Goal: Task Accomplishment & Management: Use online tool/utility

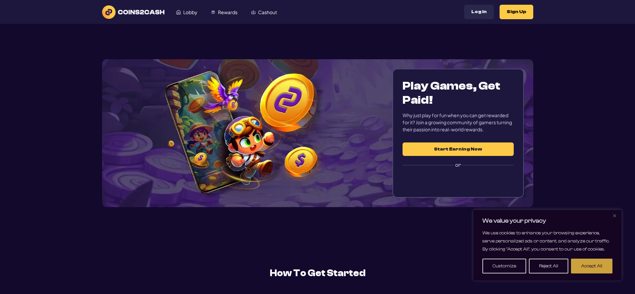
click at [593, 267] on button "Accept All" at bounding box center [591, 266] width 41 height 15
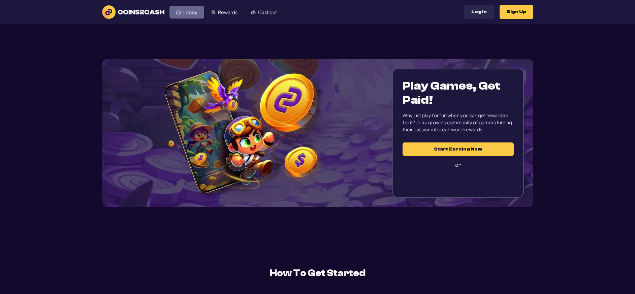
click at [190, 13] on span "Lobby" at bounding box center [190, 12] width 14 height 5
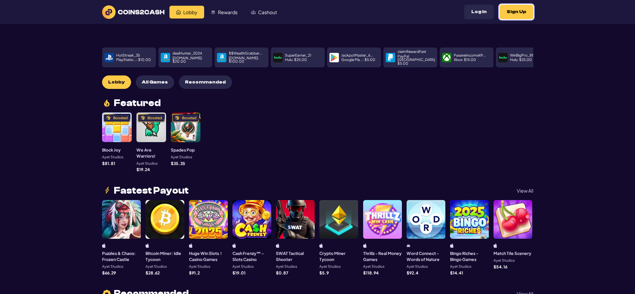
click at [518, 10] on button "Sign Up" at bounding box center [516, 12] width 34 height 14
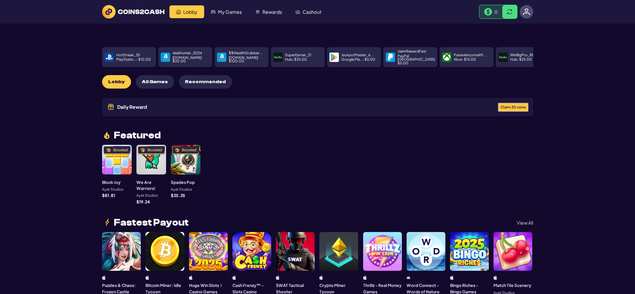
click at [507, 105] on span "Claim 20 coins" at bounding box center [512, 107] width 25 height 4
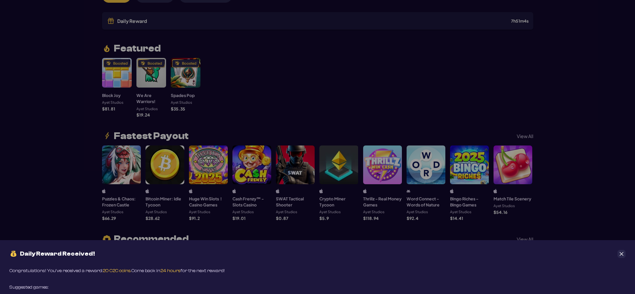
scroll to position [168, 0]
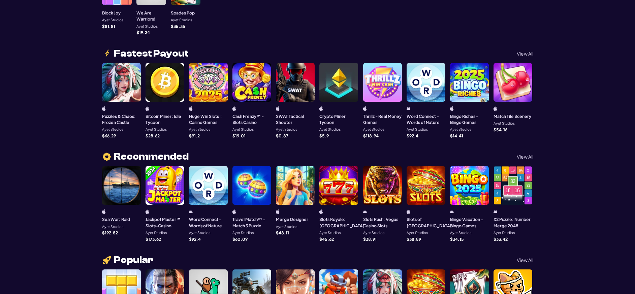
click at [524, 48] on div "Daily Reward Received! Congratulations! You’ve received a reward: 20 C2C coins.…" at bounding box center [317, 147] width 635 height 294
click at [523, 51] on p "View All" at bounding box center [524, 53] width 16 height 5
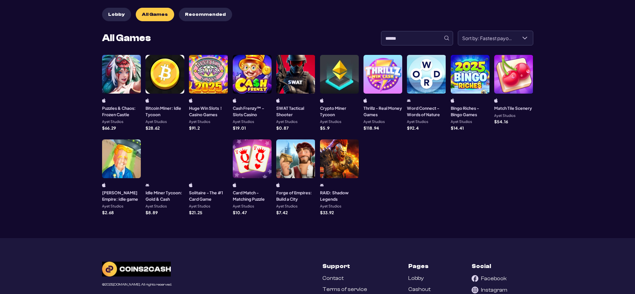
scroll to position [101, 0]
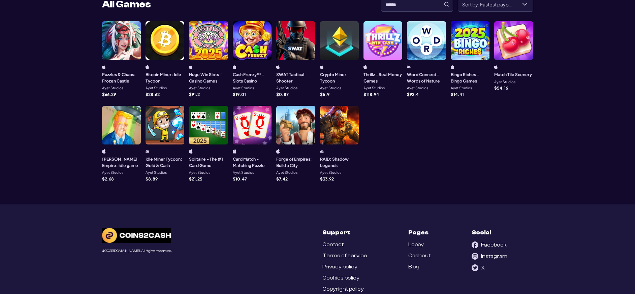
click at [203, 121] on div at bounding box center [208, 125] width 39 height 39
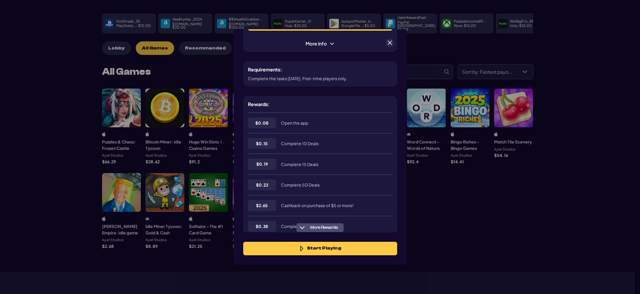
scroll to position [0, 0]
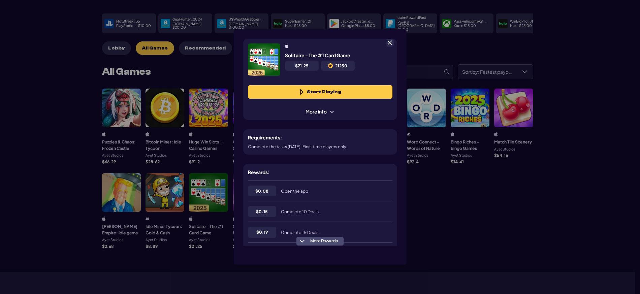
click at [388, 41] on span at bounding box center [389, 43] width 6 height 6
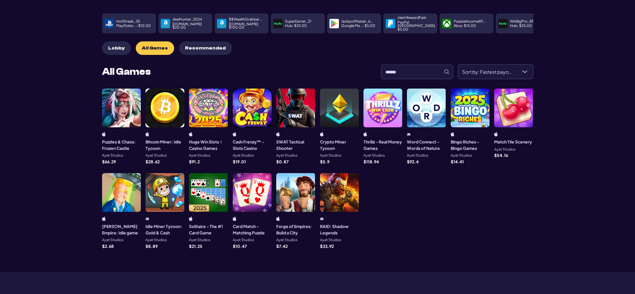
click at [471, 110] on div at bounding box center [469, 108] width 39 height 39
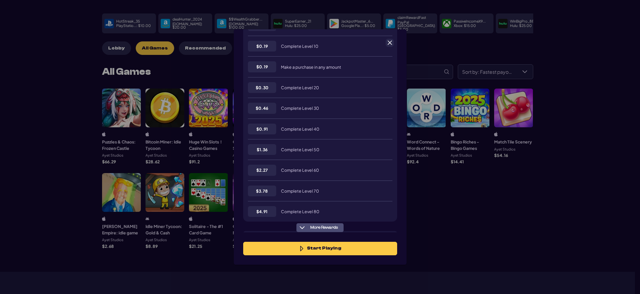
scroll to position [203, 0]
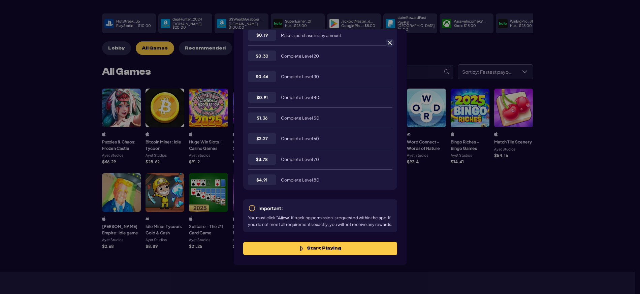
click at [450, 196] on div "Bingo Riches - Bingo Games $ 14.41 14410 Start Playing More info Requirements: …" at bounding box center [320, 147] width 640 height 294
click at [388, 42] on span at bounding box center [389, 43] width 6 height 6
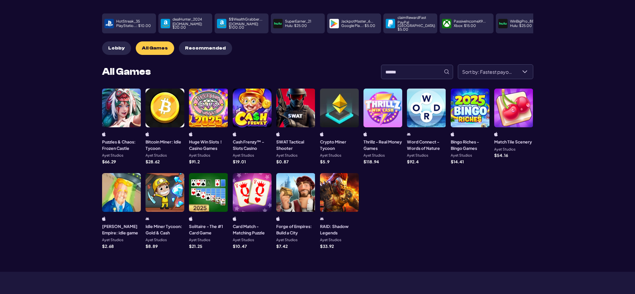
click at [164, 191] on div at bounding box center [164, 192] width 39 height 39
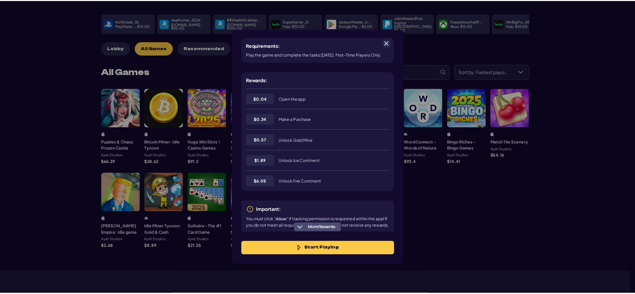
scroll to position [106, 0]
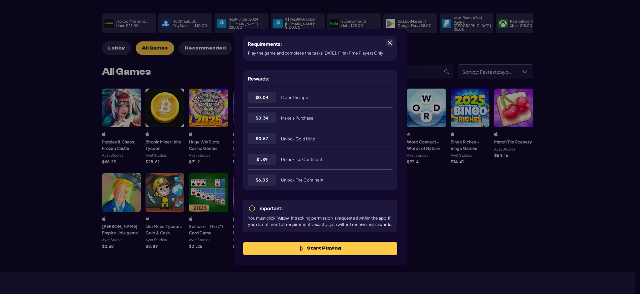
click at [392, 43] on span at bounding box center [389, 43] width 6 height 6
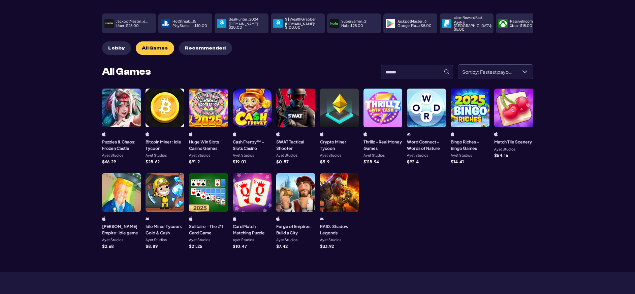
click at [114, 45] on span "Lobby" at bounding box center [116, 48] width 16 height 6
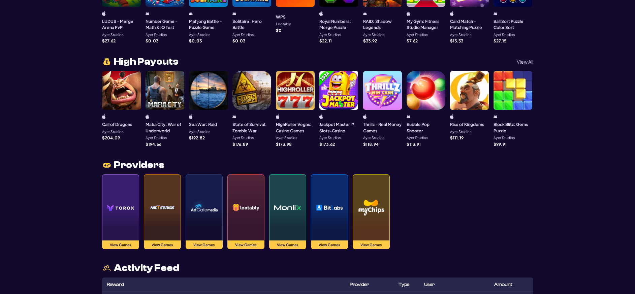
scroll to position [571, 0]
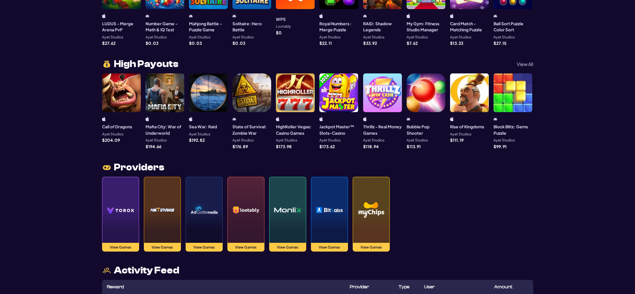
click at [385, 95] on div at bounding box center [382, 92] width 39 height 39
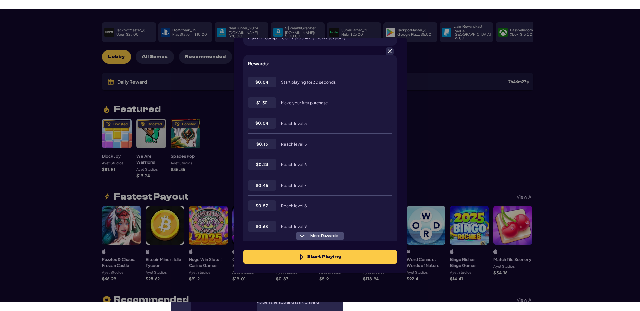
scroll to position [73, 0]
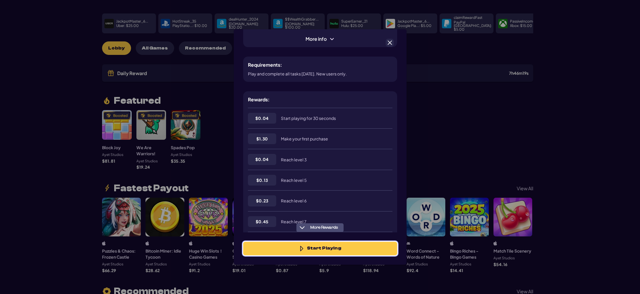
click at [346, 247] on button "Start Playing" at bounding box center [320, 248] width 154 height 13
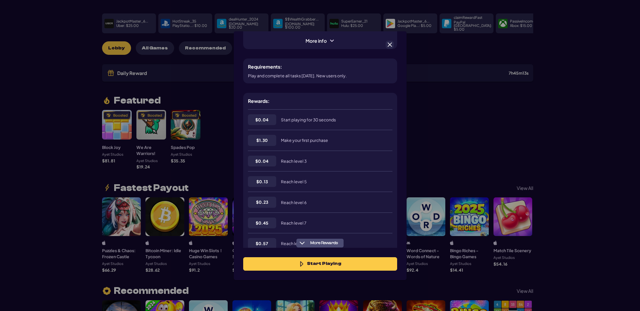
click at [389, 47] on span at bounding box center [389, 45] width 6 height 6
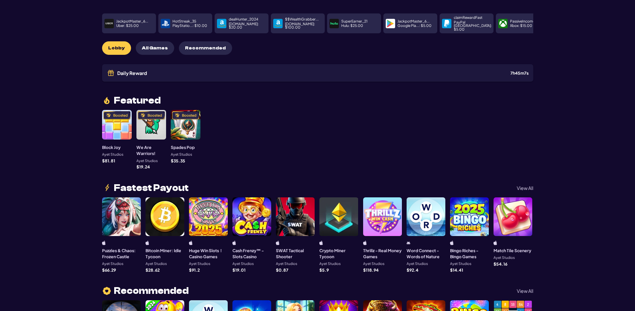
click at [426, 220] on div at bounding box center [425, 217] width 39 height 39
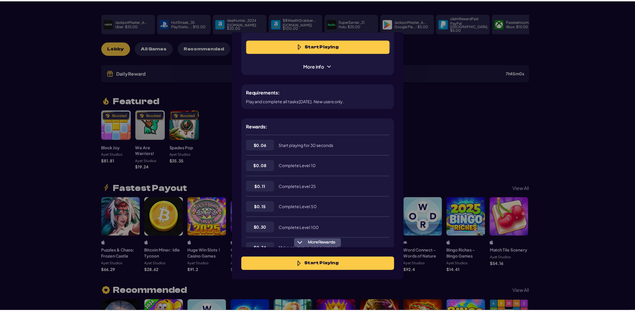
scroll to position [0, 0]
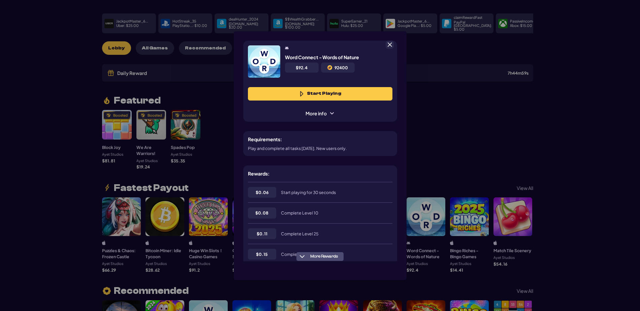
click at [390, 42] on span at bounding box center [389, 45] width 6 height 6
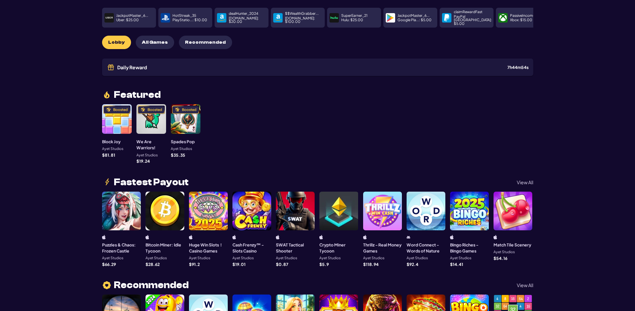
scroll to position [67, 0]
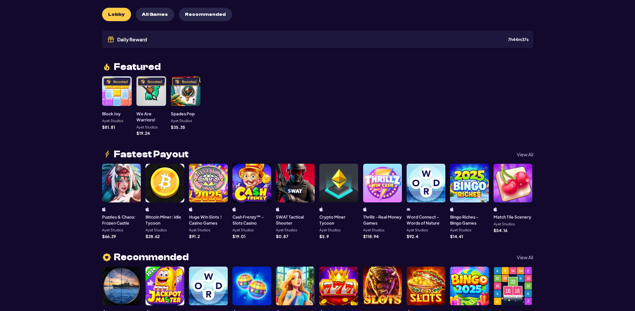
click at [253, 177] on div at bounding box center [251, 183] width 39 height 39
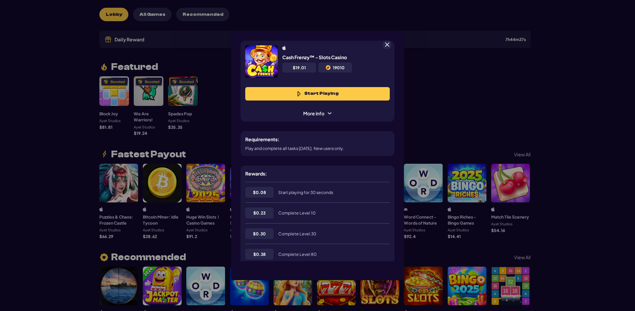
scroll to position [34, 0]
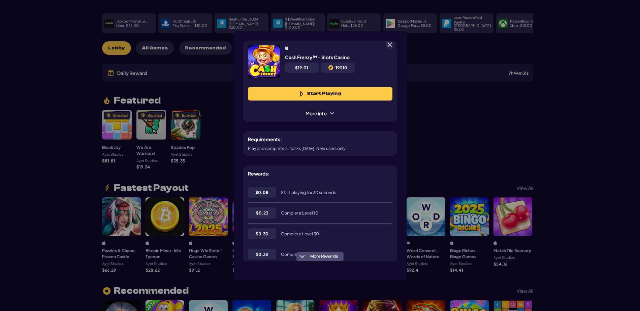
click at [388, 44] on span at bounding box center [389, 45] width 6 height 6
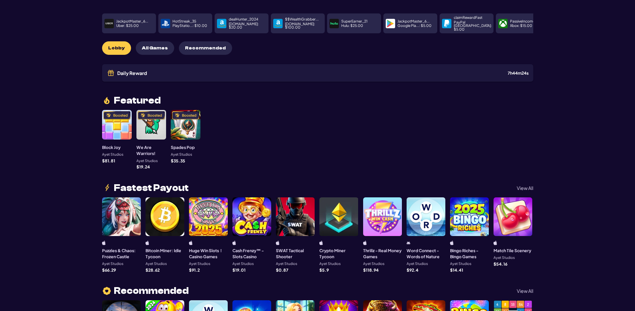
click at [197, 45] on span "Recommended" at bounding box center [205, 48] width 41 height 6
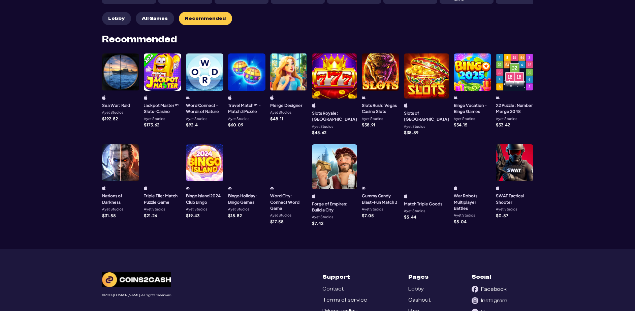
scroll to position [0, 0]
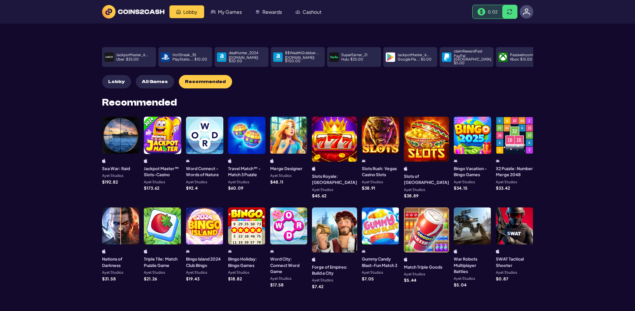
click at [383, 219] on div at bounding box center [380, 226] width 37 height 37
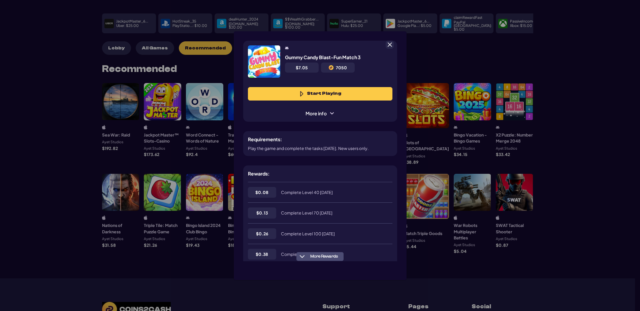
click at [388, 46] on span at bounding box center [389, 45] width 6 height 6
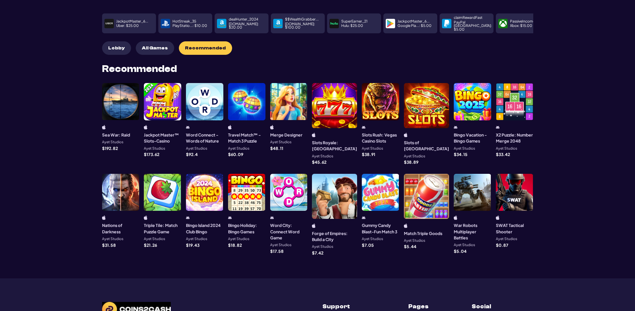
click at [293, 191] on div at bounding box center [288, 192] width 37 height 37
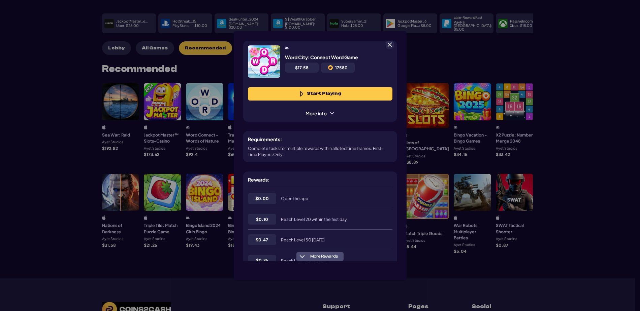
click at [390, 45] on span at bounding box center [389, 45] width 6 height 6
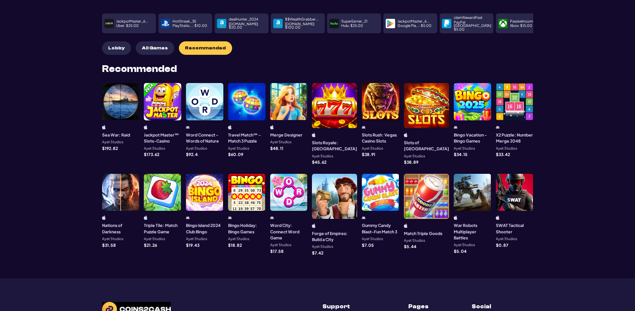
click at [254, 189] on div at bounding box center [246, 192] width 37 height 37
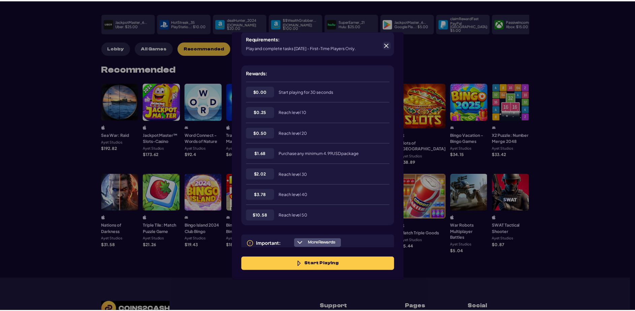
scroll to position [127, 0]
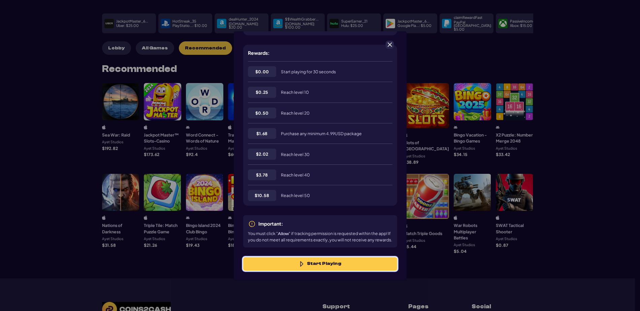
click at [352, 263] on button "Start Playing" at bounding box center [320, 264] width 154 height 13
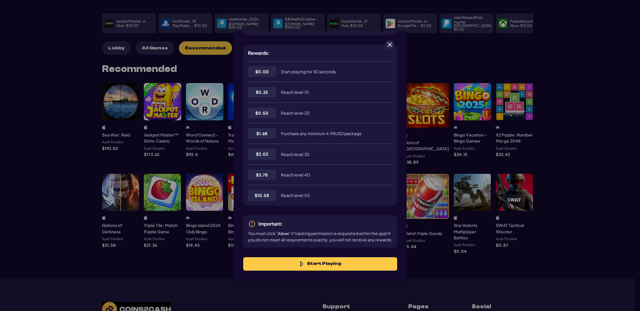
click at [389, 44] on span at bounding box center [389, 45] width 6 height 6
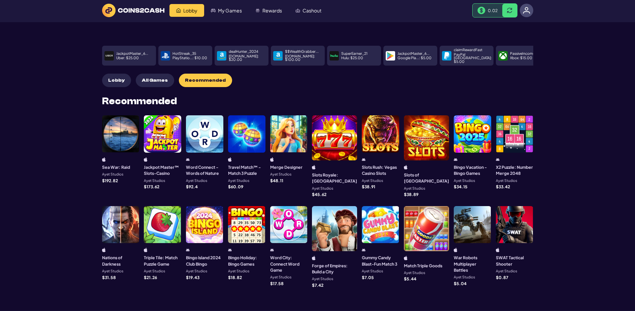
scroll to position [0, 0]
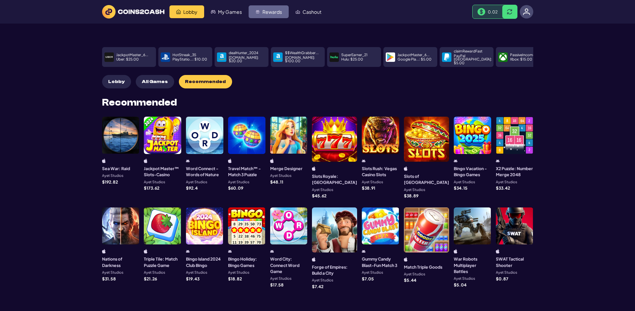
click at [272, 12] on span "Rewards" at bounding box center [272, 11] width 20 height 5
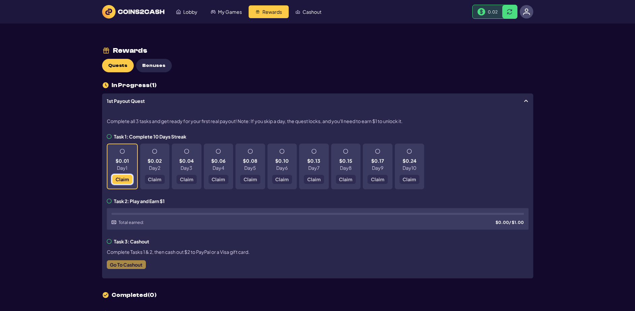
click at [123, 179] on span "Claim" at bounding box center [121, 179] width 13 height 5
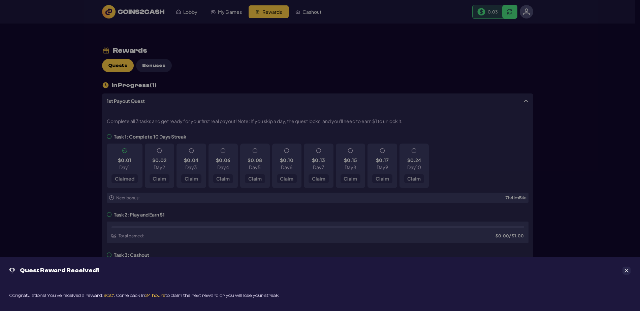
click at [626, 272] on icon "Close" at bounding box center [626, 271] width 5 height 5
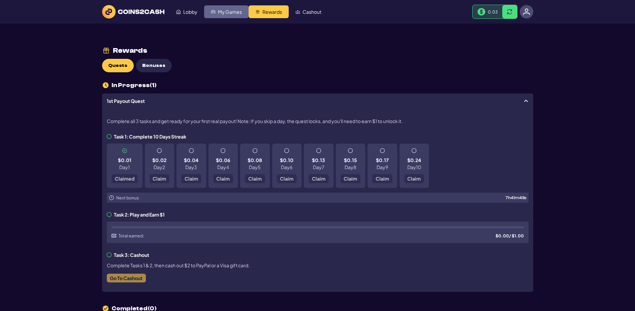
click at [220, 12] on span "My Games" at bounding box center [230, 11] width 24 height 5
